Goal: Task Accomplishment & Management: Manage account settings

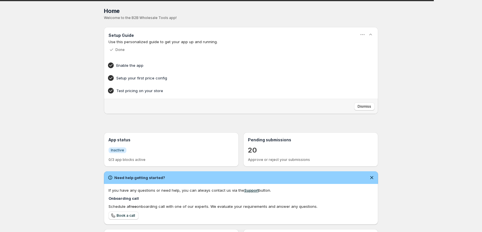
click at [40, 130] on div "Home Pricing Price lists Checkout Forms Submissions Settings Features Plans Hom…" at bounding box center [241, 165] width 482 height 330
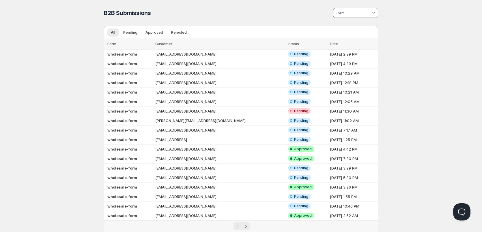
click at [86, 89] on div "Home Pricing Price lists Checkout Forms Submissions Settings Features Plans B2B…" at bounding box center [241, 133] width 482 height 266
click at [140, 54] on td "wholesale-form" at bounding box center [129, 55] width 50 height 10
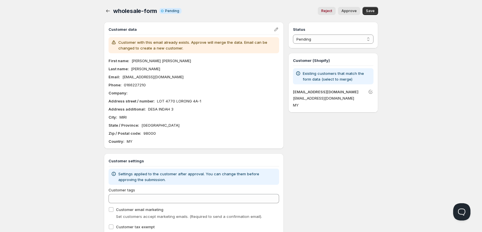
click at [28, 5] on div "Home Pricing Price lists Checkout Forms Submissions Settings Features Plans who…" at bounding box center [241, 128] width 482 height 257
click at [108, 12] on icon "button" at bounding box center [108, 11] width 6 height 6
click at [303, 98] on p "[EMAIL_ADDRESS][DOMAIN_NAME]" at bounding box center [333, 98] width 80 height 6
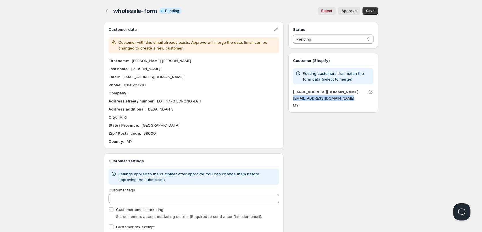
copy div "[EMAIL_ADDRESS][DOMAIN_NAME]"
click at [324, 132] on div "Status Pending Approved Rejected Ignored Spam Pending Customer (Shopify) Existi…" at bounding box center [333, 132] width 90 height 221
click at [328, 100] on p "[EMAIL_ADDRESS][DOMAIN_NAME]" at bounding box center [333, 98] width 80 height 6
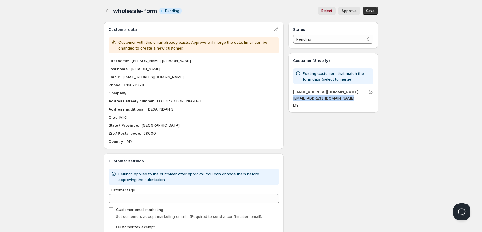
copy div "[EMAIL_ADDRESS][DOMAIN_NAME]"
drag, startPoint x: 148, startPoint y: 61, endPoint x: 127, endPoint y: 59, distance: 20.9
click at [127, 59] on div "First name : [PERSON_NAME] [PERSON_NAME]" at bounding box center [193, 61] width 170 height 6
click at [128, 58] on p "First name :" at bounding box center [118, 61] width 21 height 6
click at [135, 61] on p "[PERSON_NAME] [PERSON_NAME]" at bounding box center [161, 61] width 59 height 6
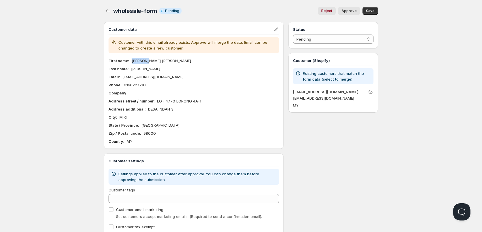
click at [135, 61] on p "[PERSON_NAME] [PERSON_NAME]" at bounding box center [161, 61] width 59 height 6
copy p "[PERSON_NAME] [PERSON_NAME]"
click at [143, 68] on p "[PERSON_NAME]" at bounding box center [145, 69] width 29 height 6
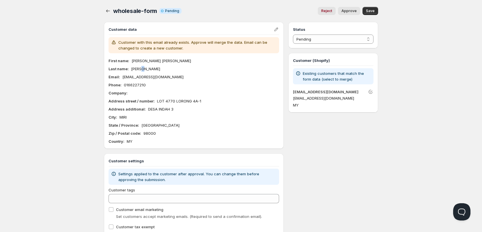
copy p "E"
click at [135, 71] on p "[PERSON_NAME]" at bounding box center [145, 69] width 29 height 6
copy p "[PERSON_NAME]"
drag, startPoint x: 157, startPoint y: 101, endPoint x: 208, endPoint y: 103, distance: 51.7
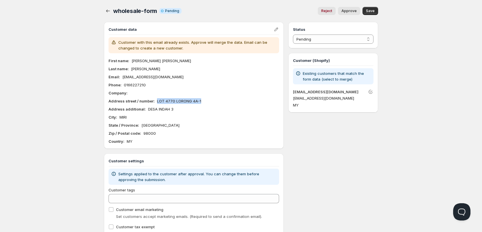
click at [204, 102] on div "Address street / number : [STREET_ADDRESS]" at bounding box center [193, 101] width 170 height 6
copy p "LOT 4770 LORONG 4A-1"
drag, startPoint x: 146, startPoint y: 108, endPoint x: 195, endPoint y: 108, distance: 48.5
click at [195, 109] on div "Address additional : [GEOGRAPHIC_DATA] 3" at bounding box center [193, 109] width 170 height 6
copy p "DESA INDAH 3"
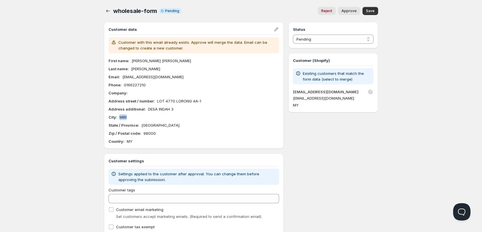
drag, startPoint x: 131, startPoint y: 118, endPoint x: 121, endPoint y: 119, distance: 10.1
click at [121, 119] on div "City : MIRI" at bounding box center [193, 117] width 170 height 6
copy p "MIRI"
drag, startPoint x: 153, startPoint y: 133, endPoint x: 140, endPoint y: 135, distance: 12.9
click at [140, 135] on div "Zip / Postal code : 98000" at bounding box center [193, 134] width 170 height 6
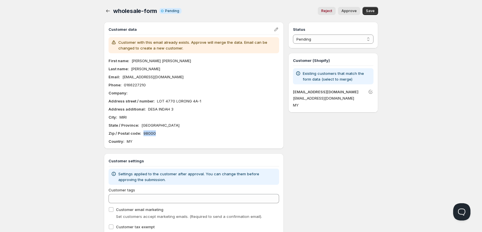
copy div "98000"
click at [140, 83] on p "0166227210" at bounding box center [135, 85] width 22 height 6
copy p "0166227210"
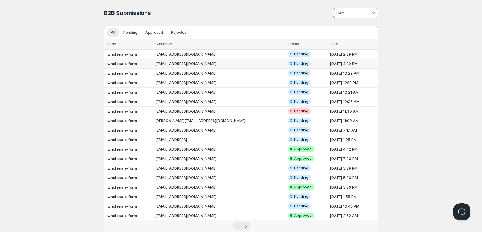
click at [124, 65] on b "wholesale-form" at bounding box center [122, 63] width 30 height 5
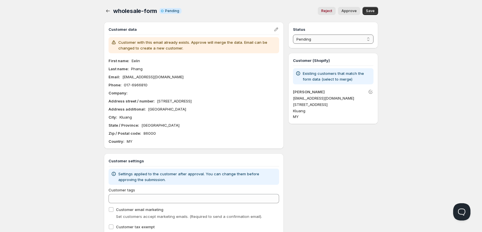
click at [302, 39] on select "Pending Approved Rejected Ignored Spam" at bounding box center [333, 39] width 80 height 9
select select "1"
click at [293, 35] on select "Pending Approved Rejected Ignored Spam" at bounding box center [333, 39] width 80 height 9
click at [434, 53] on div "Home Pricing Price lists Checkout Forms Submissions Settings Features Plans who…" at bounding box center [241, 128] width 482 height 257
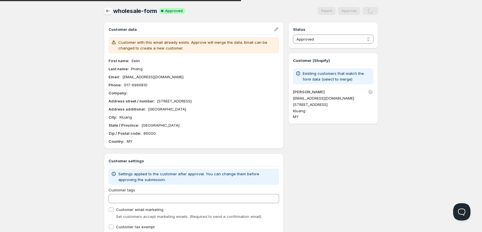
click at [108, 12] on icon "button" at bounding box center [108, 11] width 6 height 6
